Goal: Communication & Community: Ask a question

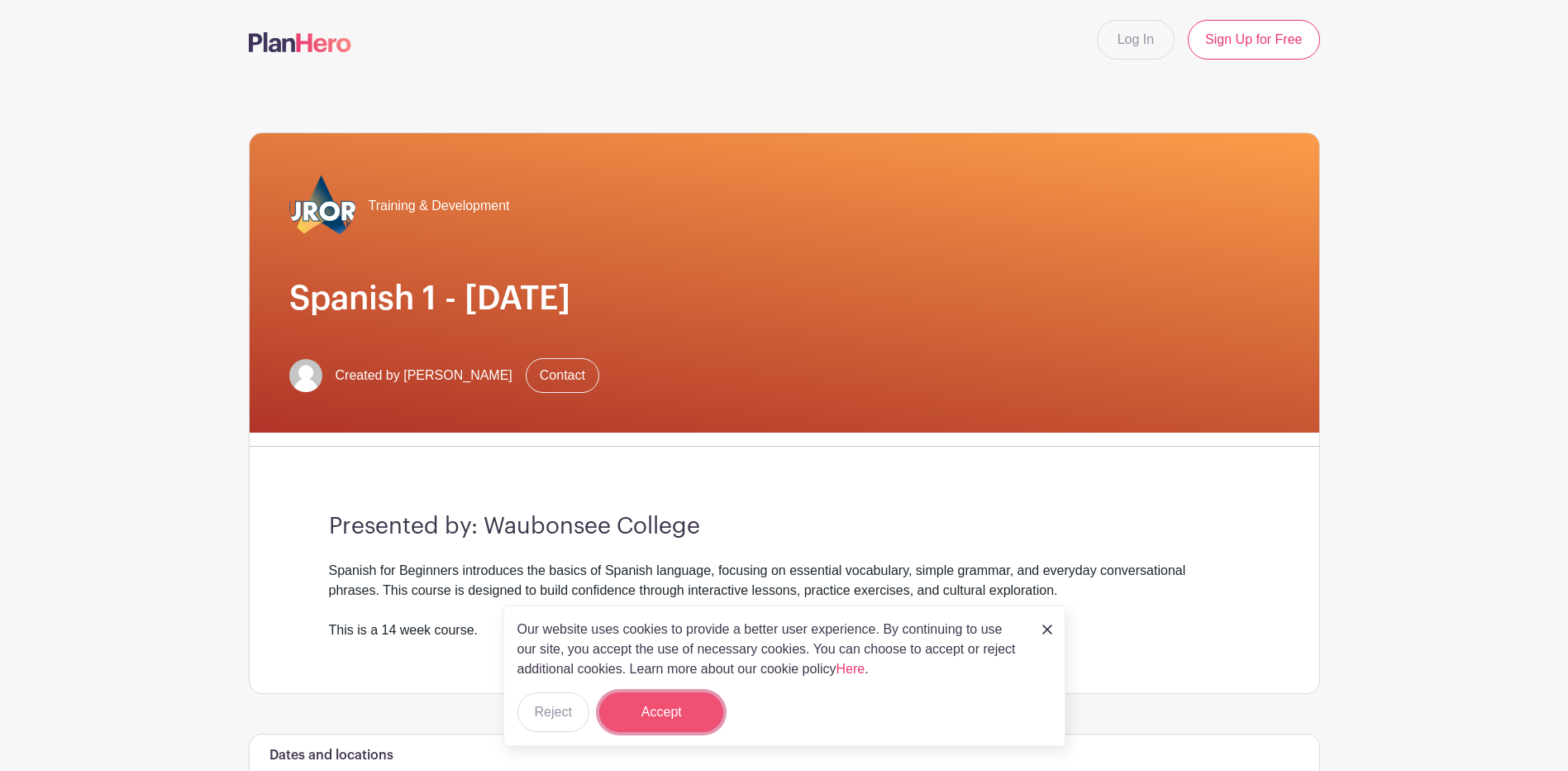
click at [672, 713] on button "Accept" at bounding box center [661, 713] width 124 height 40
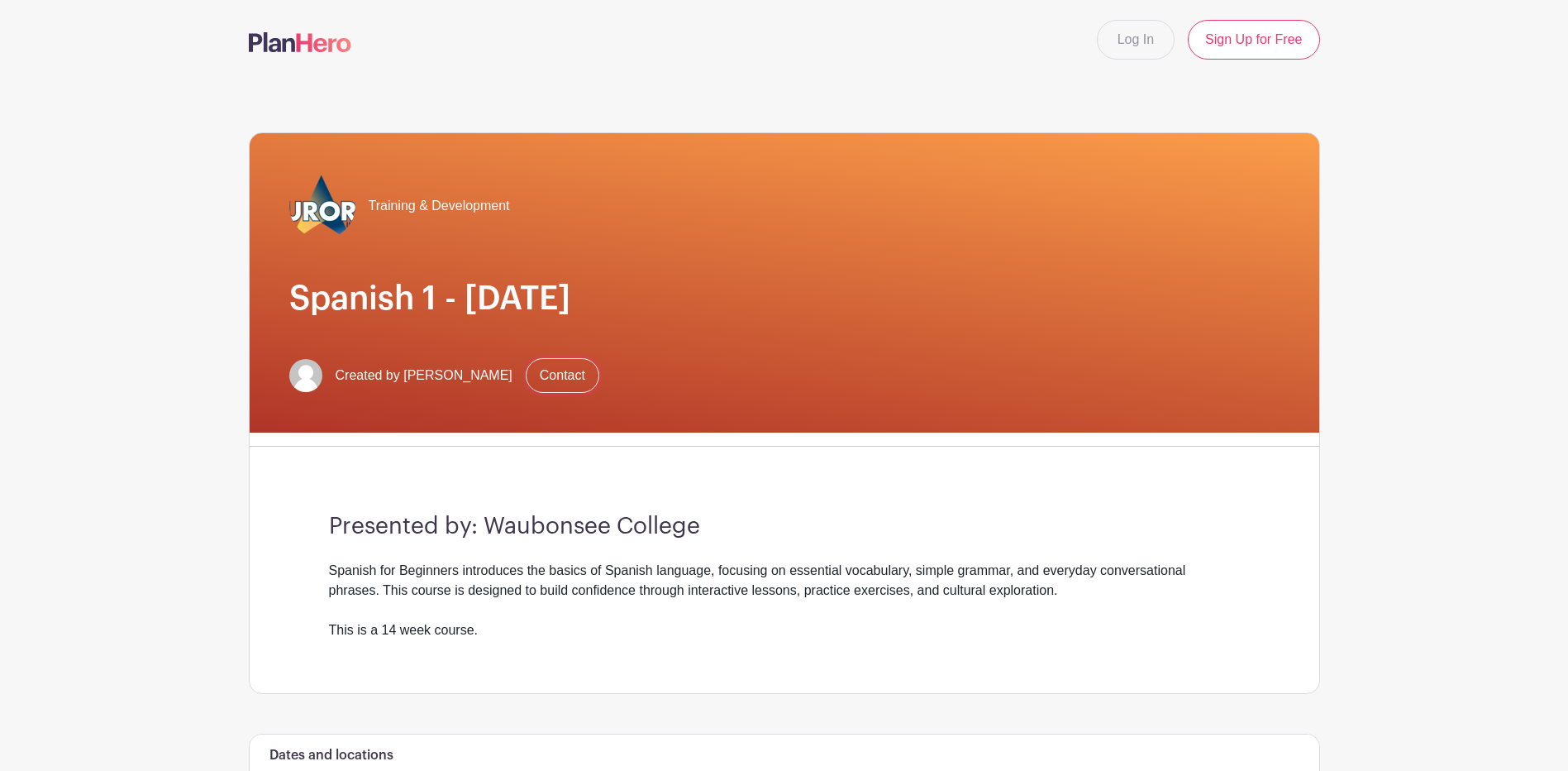
click at [554, 373] on link "Contact" at bounding box center [563, 376] width 73 height 35
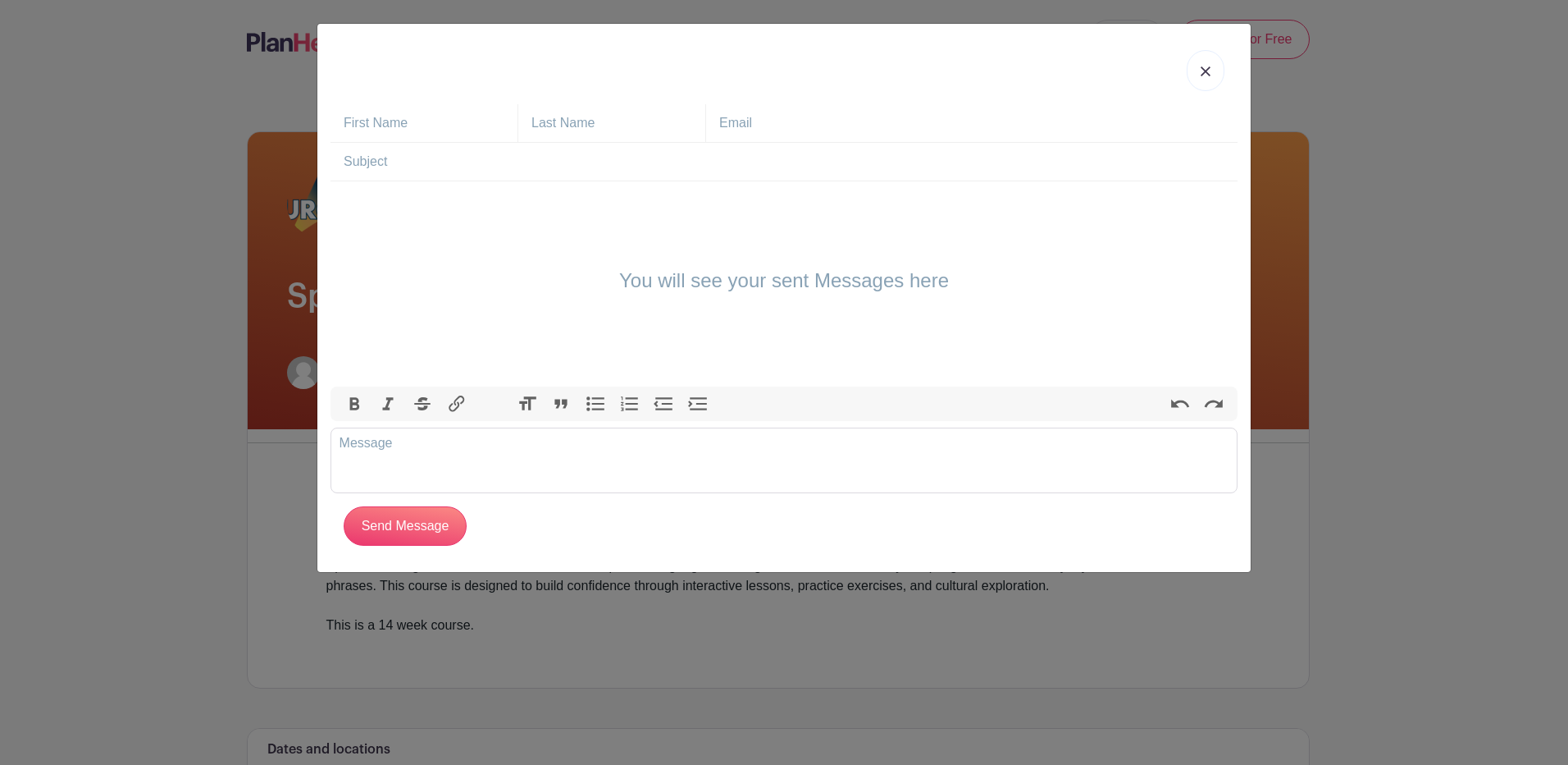
click at [346, 122] on input "text" at bounding box center [431, 123] width 174 height 38
type input "s"
type input "[PERSON_NAME]"
type input "[EMAIL_ADDRESS][DOMAIN_NAME]"
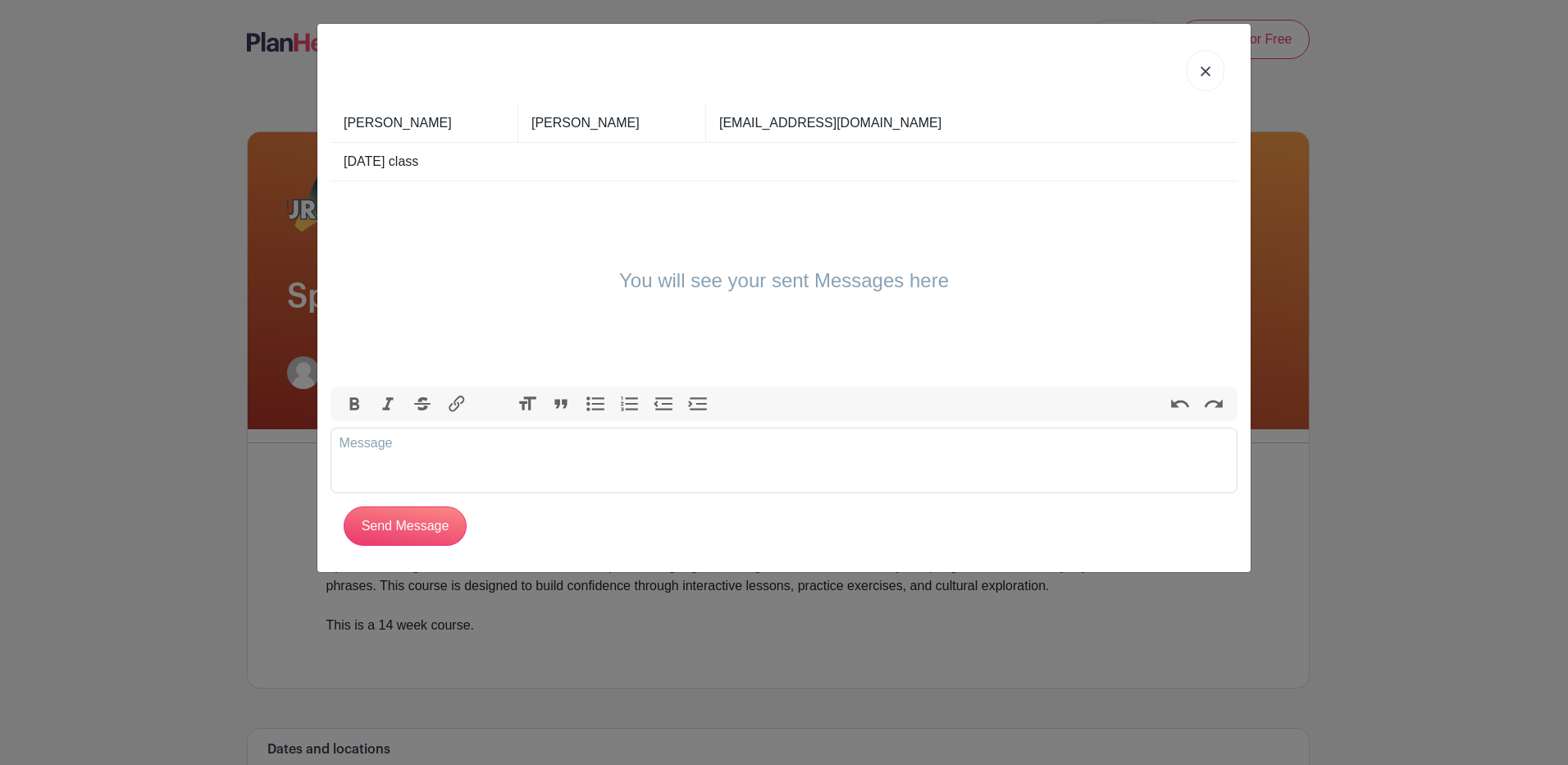
type input "[DATE] class"
type trix-editor "<div>Good morning,&nbsp;<br>When I click sign up it only shows the [DATE] class…"
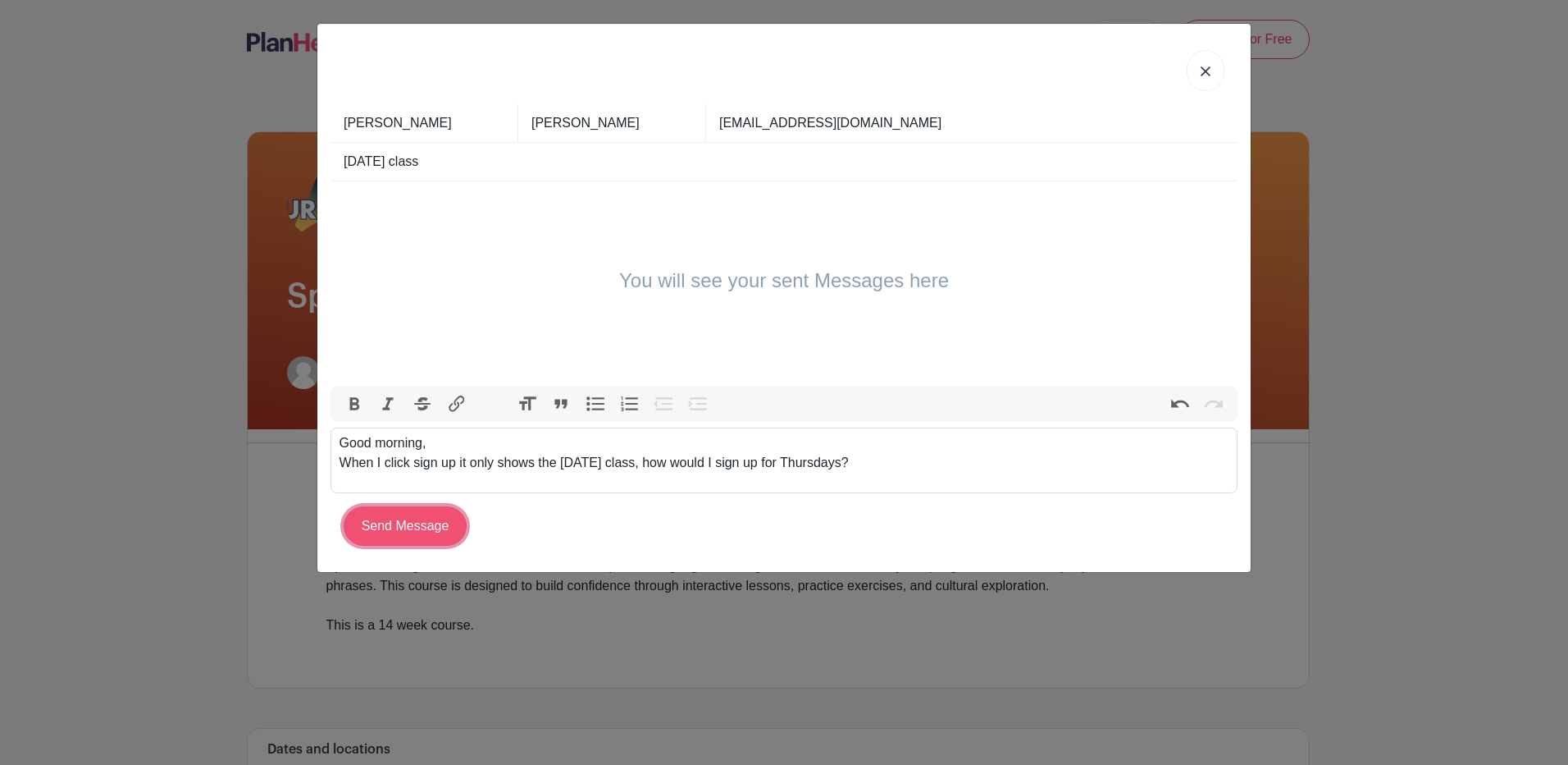
click at [382, 532] on input "Send Message" at bounding box center [405, 526] width 123 height 40
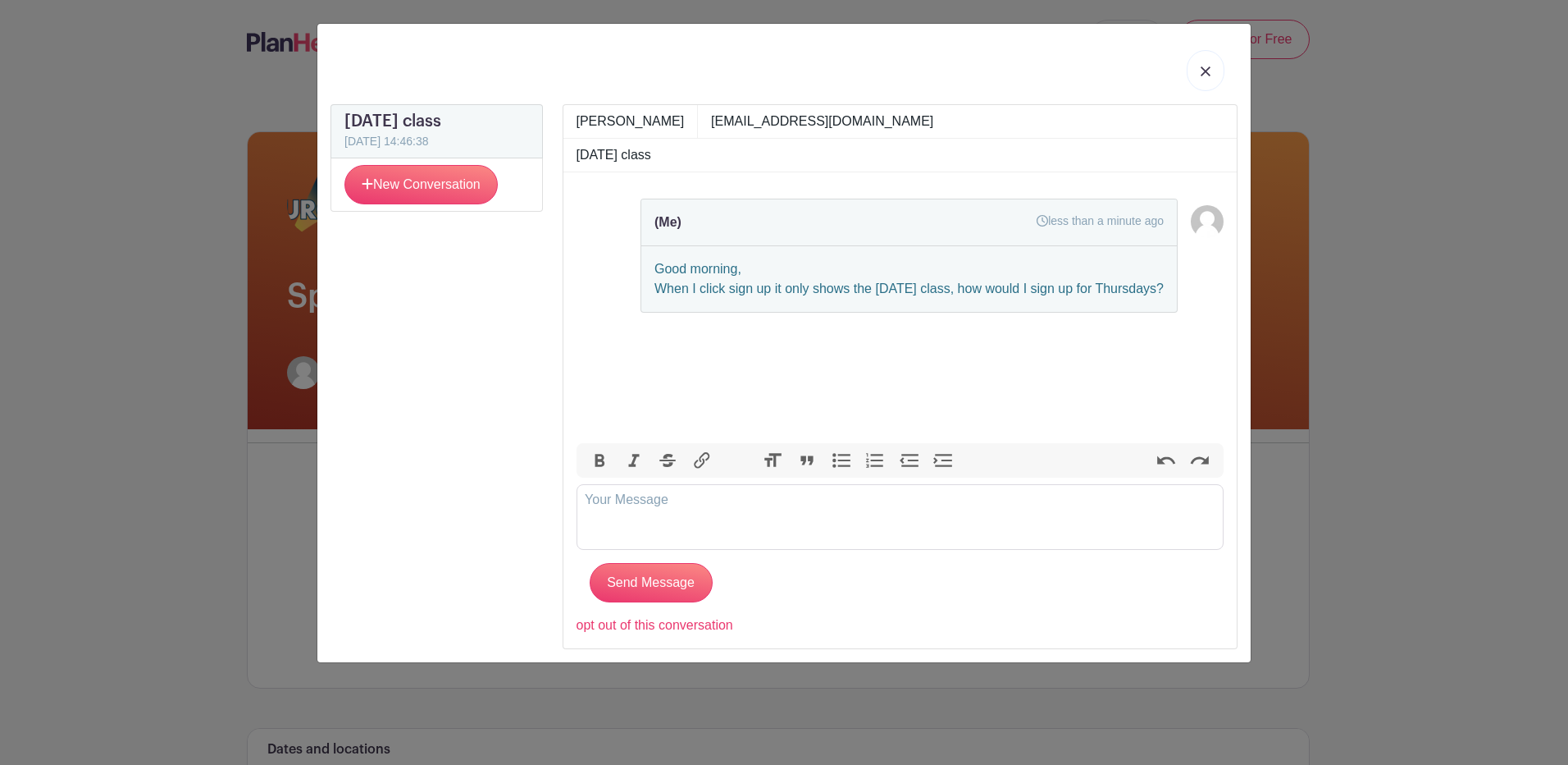
click at [1205, 67] on img at bounding box center [1205, 71] width 10 height 10
